Goal: Contribute content: Contribute content

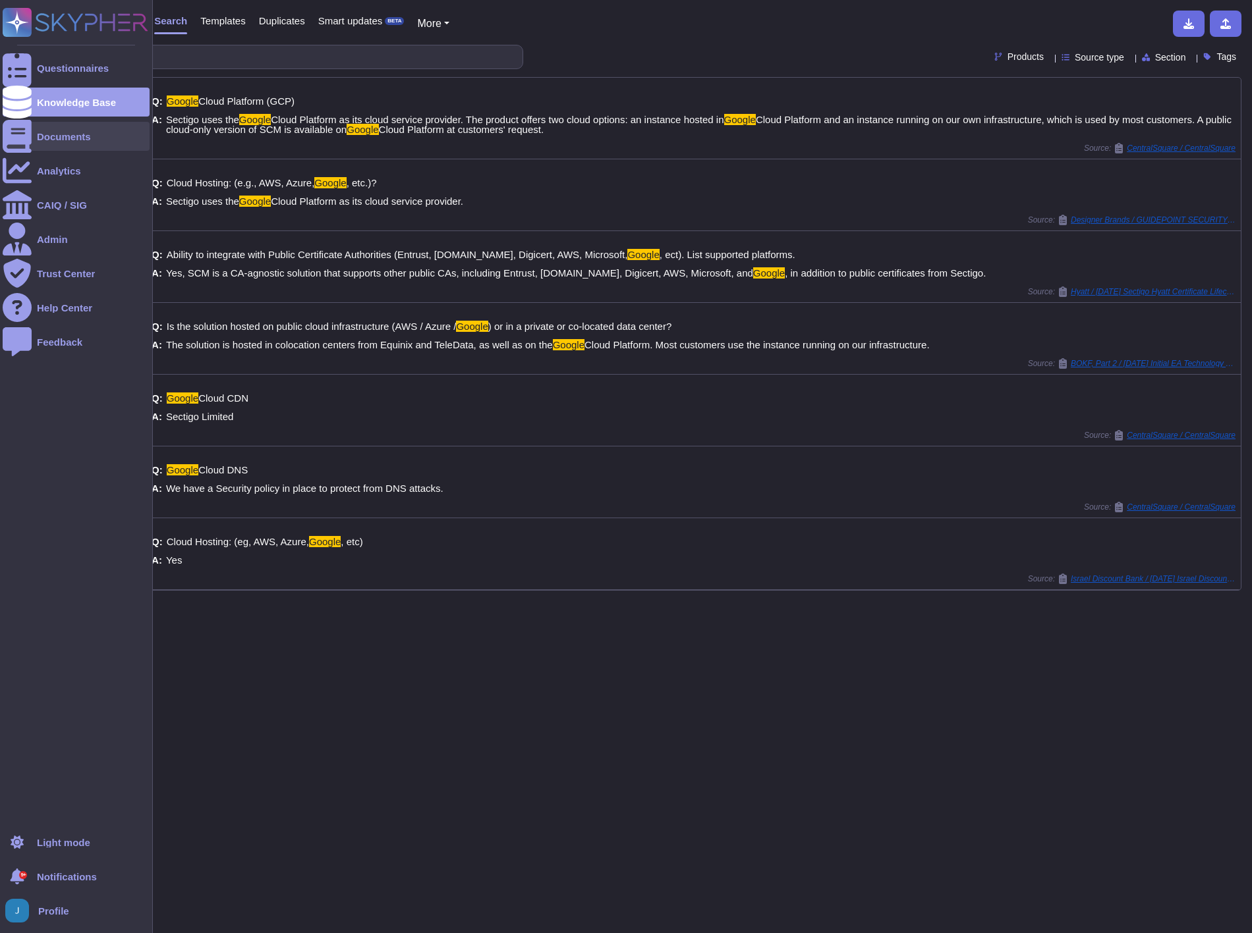
click at [49, 132] on div "Documents" at bounding box center [64, 137] width 54 height 10
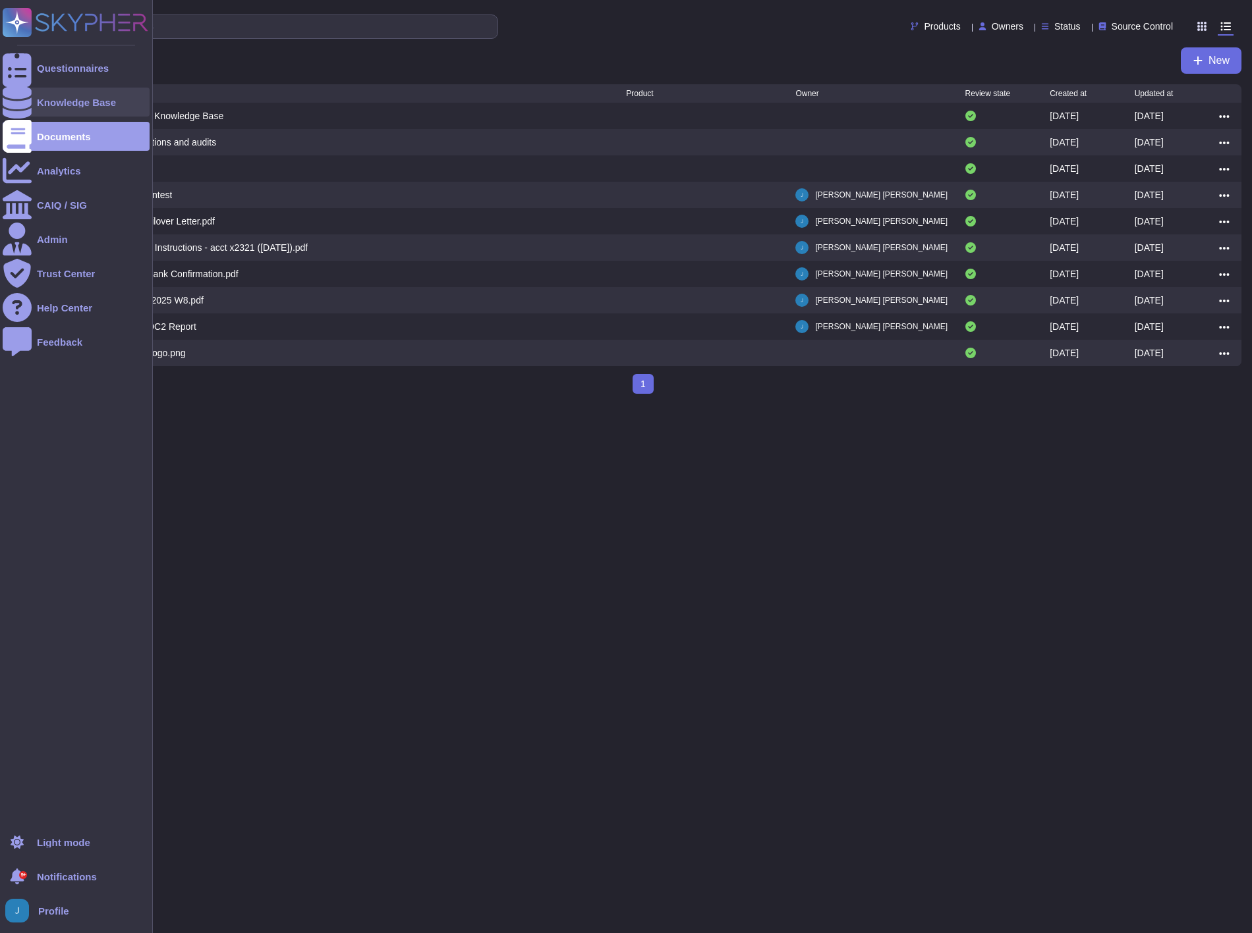
click at [59, 94] on div "Knowledge Base" at bounding box center [76, 102] width 147 height 29
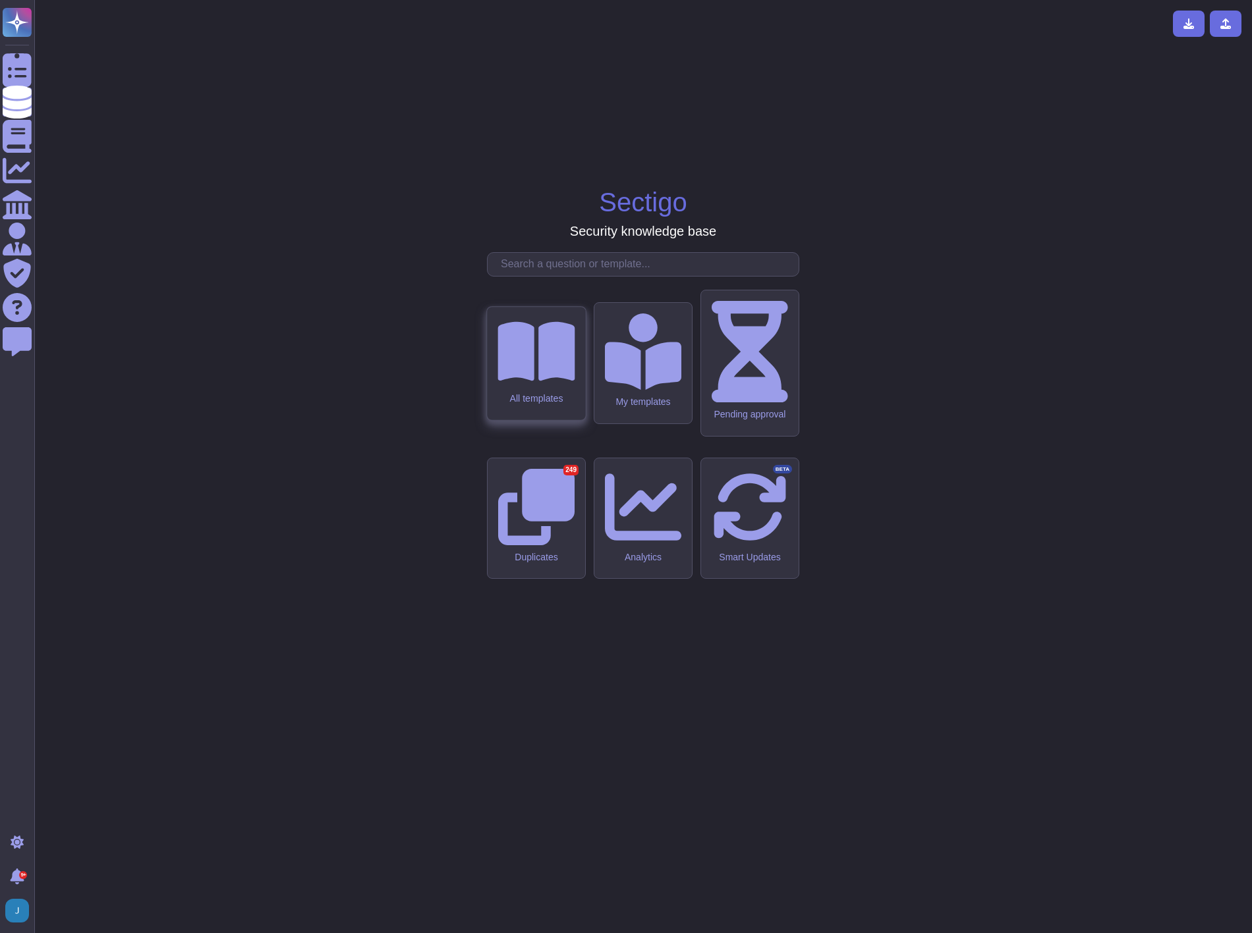
click at [547, 381] on icon at bounding box center [535, 350] width 77 height 59
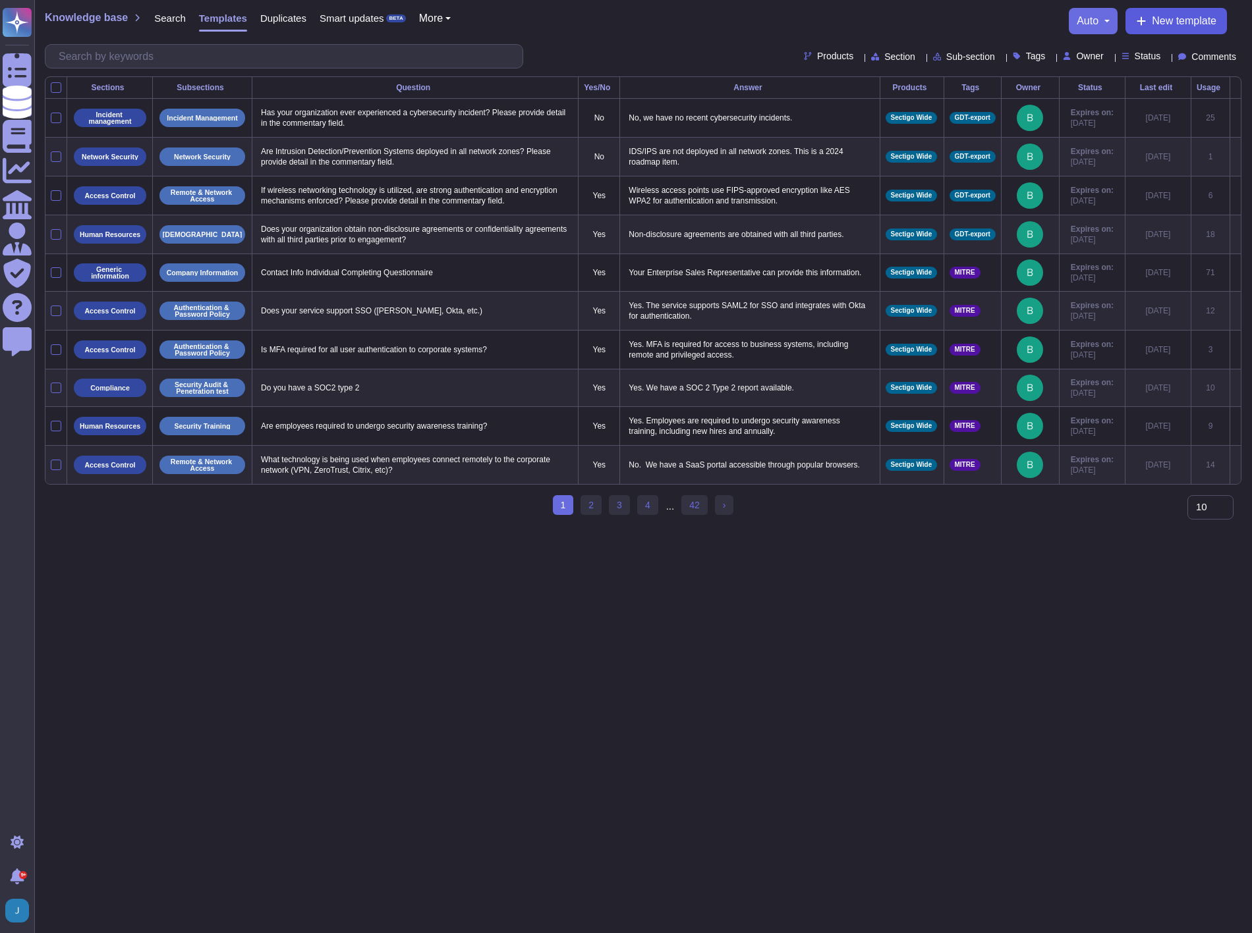
click at [1188, 17] on span "New template" at bounding box center [1183, 21] width 65 height 11
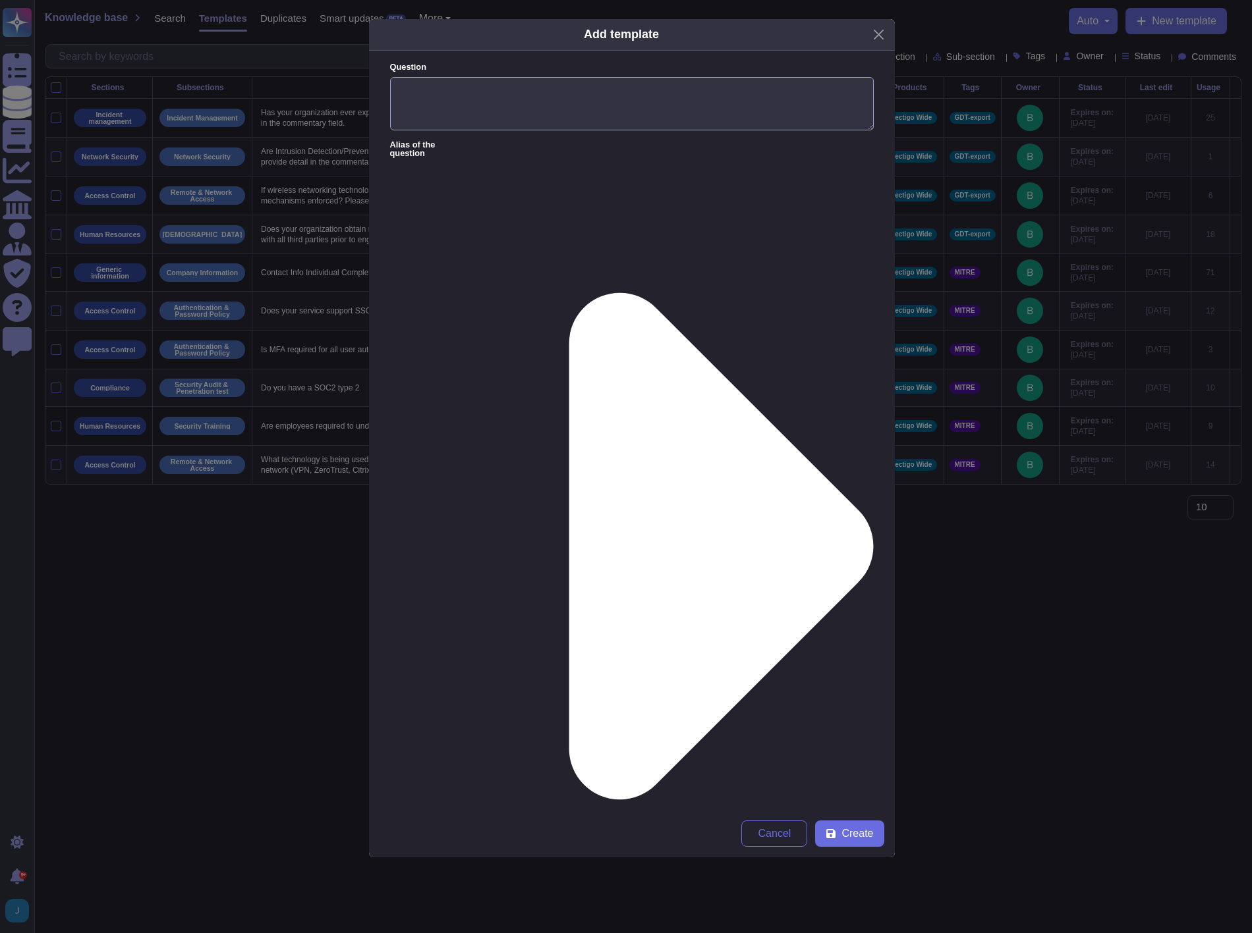
click at [560, 116] on textarea "Question" at bounding box center [631, 104] width 483 height 54
type textarea "What is the phone number of your accounting department?"
type textarea "[PHONE_NUMBER]"
click at [856, 839] on span "Create" at bounding box center [857, 834] width 32 height 11
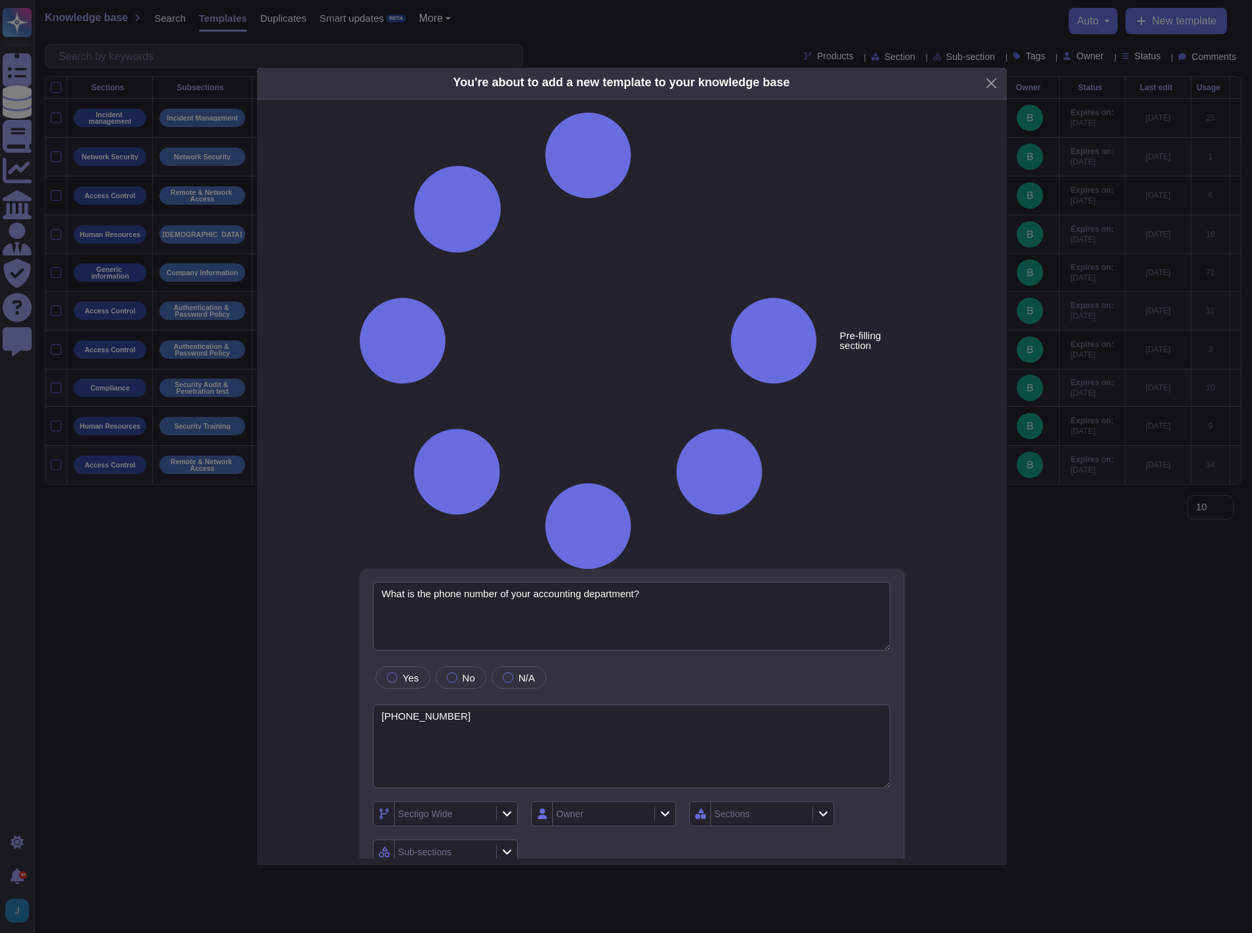
type textarea "What is the phone number of your accounting department?"
type textarea "[PHONE_NUMBER]"
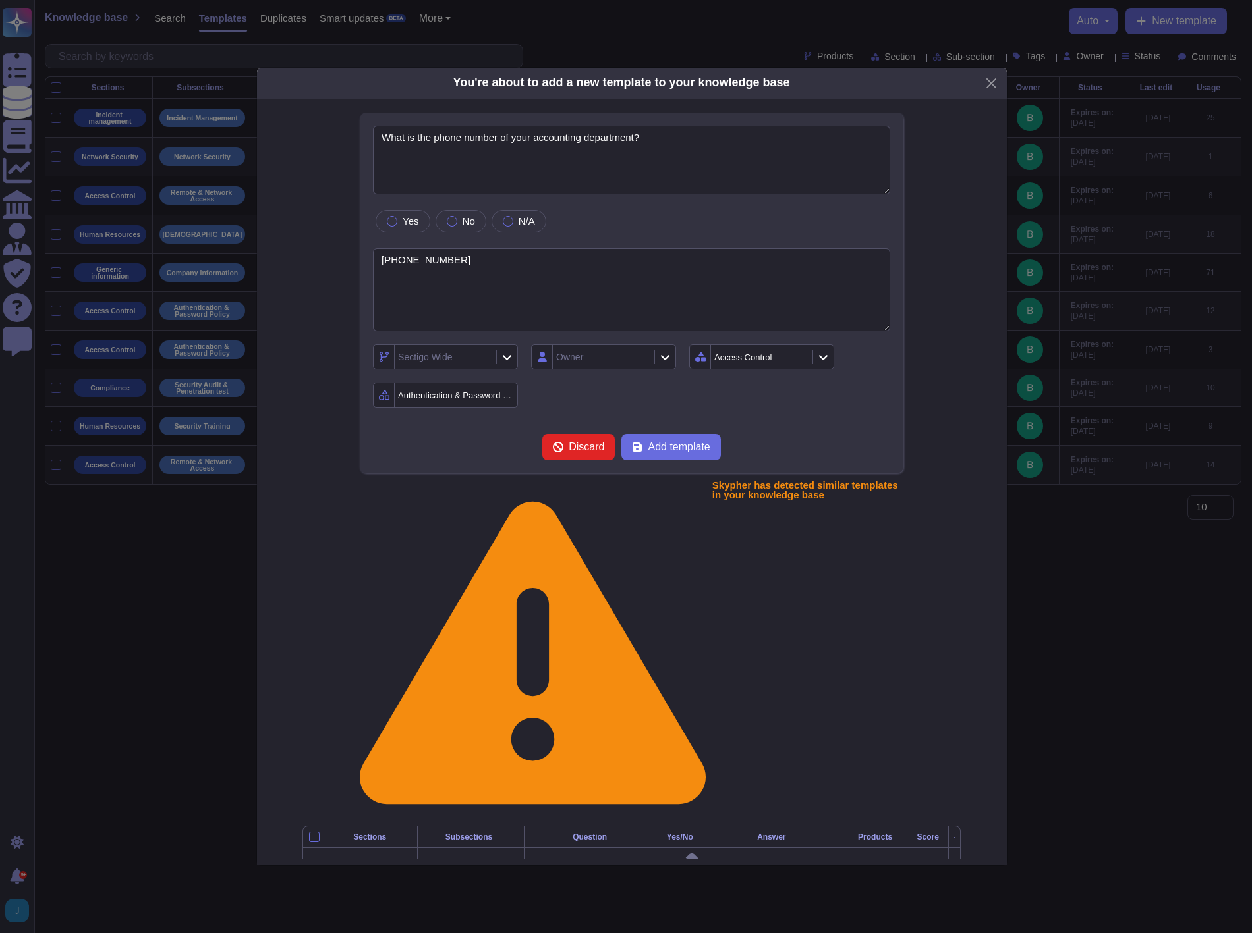
click at [799, 358] on icon at bounding box center [799, 358] width 0 height 0
click at [422, 362] on div "Sectigo Wide" at bounding box center [425, 356] width 54 height 9
click at [504, 363] on icon at bounding box center [507, 357] width 10 height 11
click at [671, 453] on span "Add template" at bounding box center [678, 447] width 62 height 11
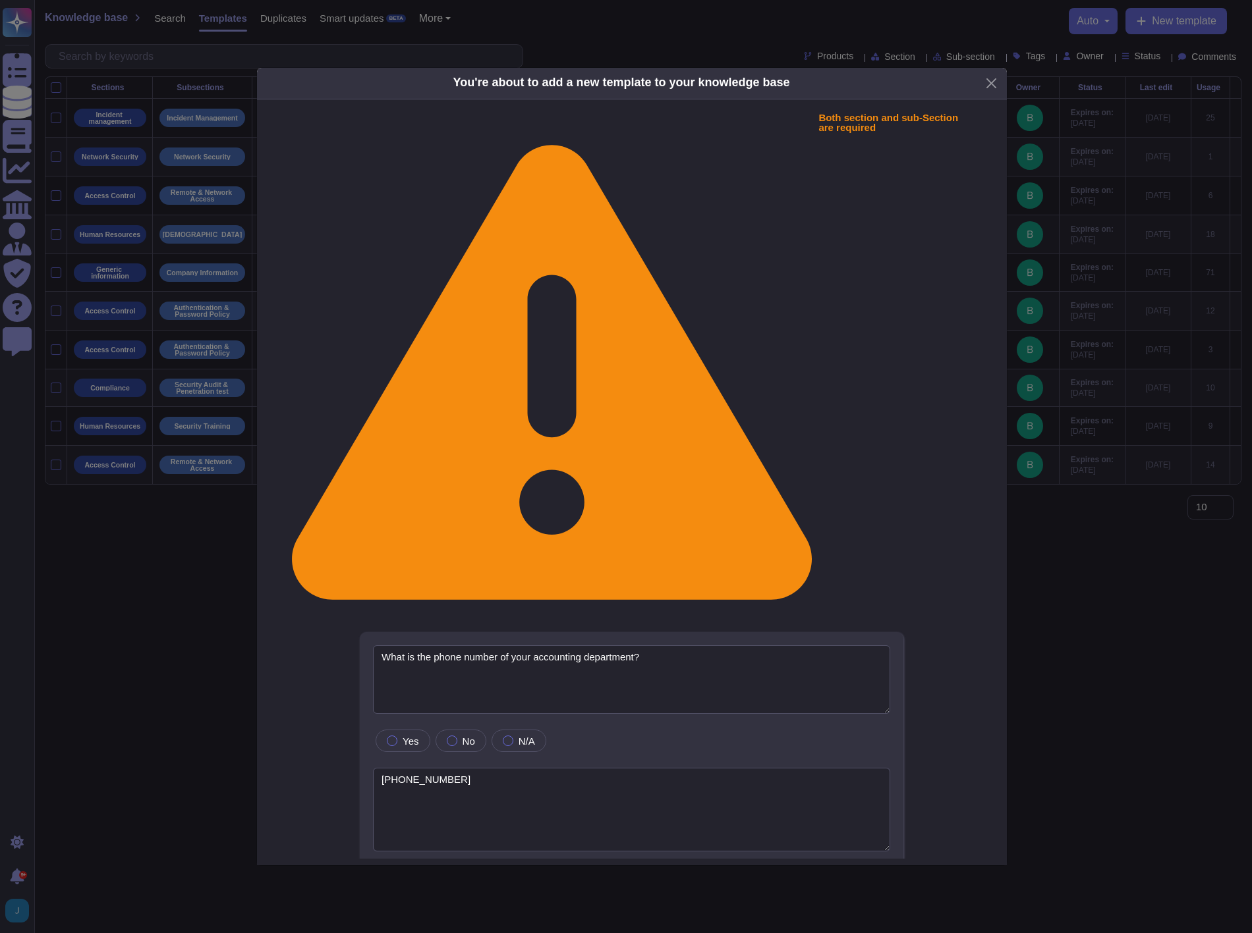
click at [754, 866] on div "Sections" at bounding box center [760, 878] width 98 height 24
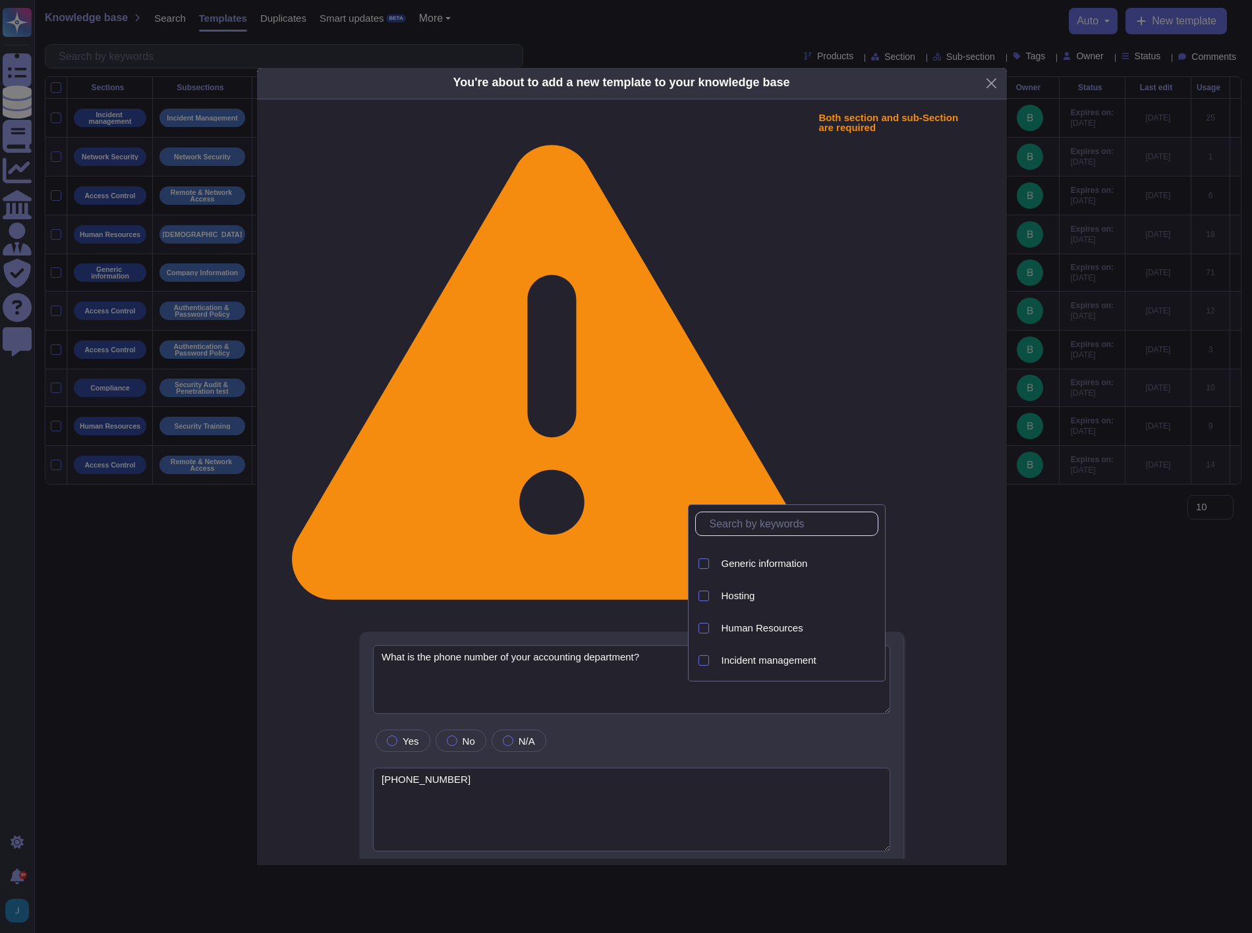
scroll to position [292, 0]
click at [774, 590] on span "Generic information" at bounding box center [764, 588] width 86 height 12
click at [438, 911] on div "Sub-sections" at bounding box center [424, 915] width 53 height 9
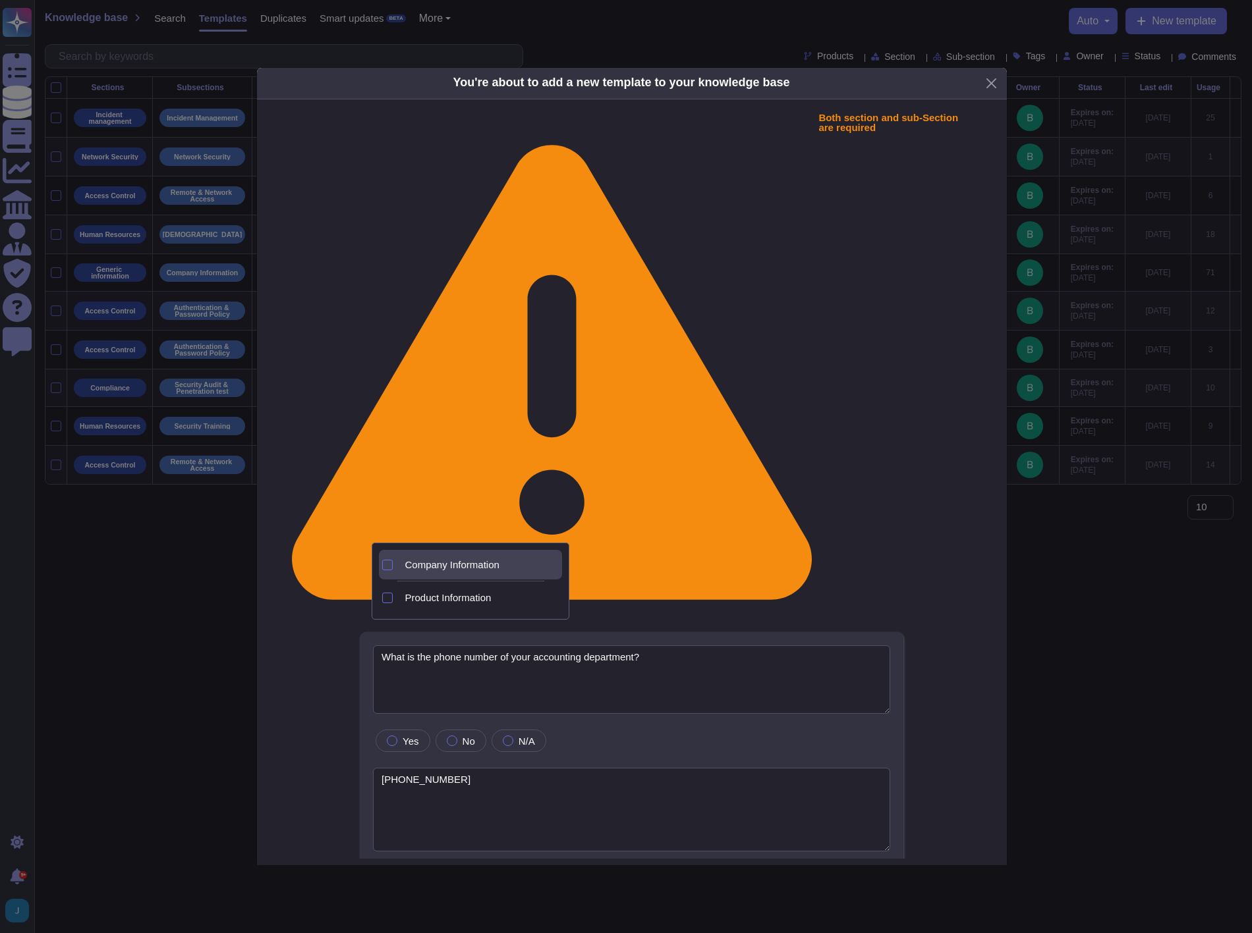
click at [449, 564] on span "Company Information" at bounding box center [451, 565] width 94 height 12
